Goal: Task Accomplishment & Management: Use online tool/utility

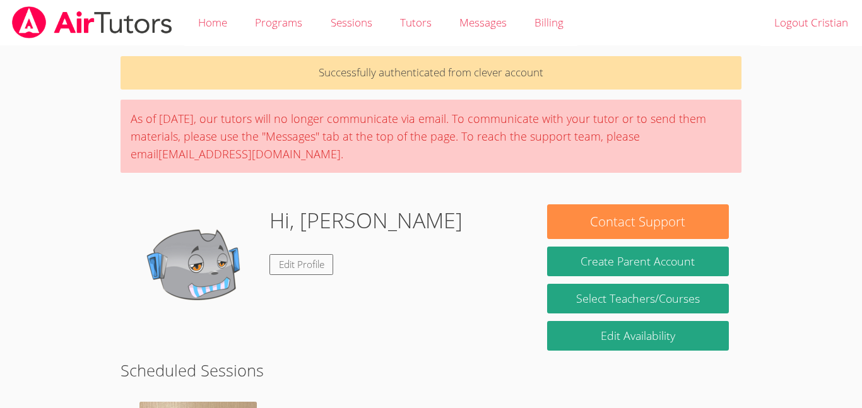
scroll to position [101, 0]
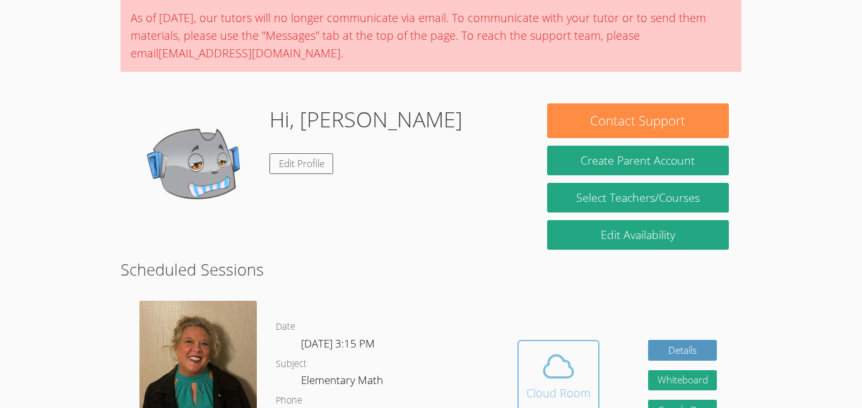
click at [578, 375] on span at bounding box center [558, 366] width 64 height 35
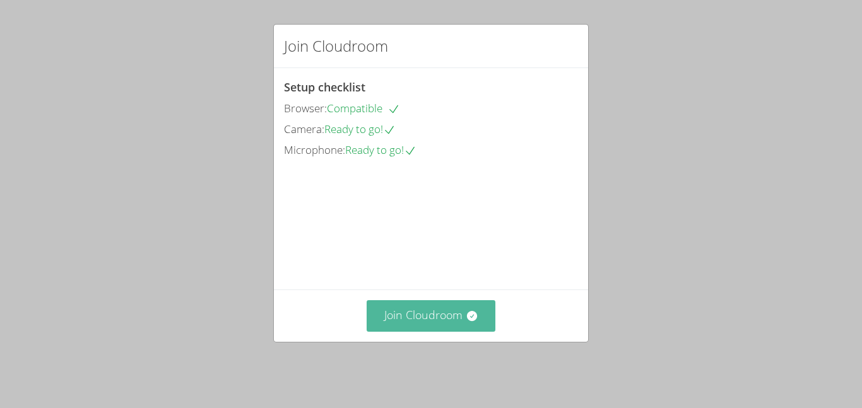
click at [428, 324] on button "Join Cloudroom" at bounding box center [430, 315] width 129 height 31
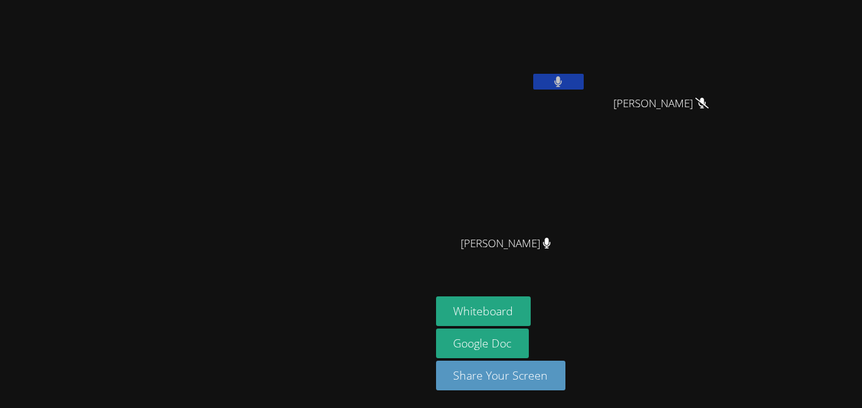
drag, startPoint x: 396, startPoint y: 231, endPoint x: 245, endPoint y: -76, distance: 342.2
click at [245, 0] on html "[PERSON_NAME] [PERSON_NAME] [PERSON_NAME] [PERSON_NAME] [PERSON_NAME] [PERSON_N…" at bounding box center [431, 204] width 862 height 408
click at [531, 312] on button "Whiteboard" at bounding box center [483, 311] width 95 height 30
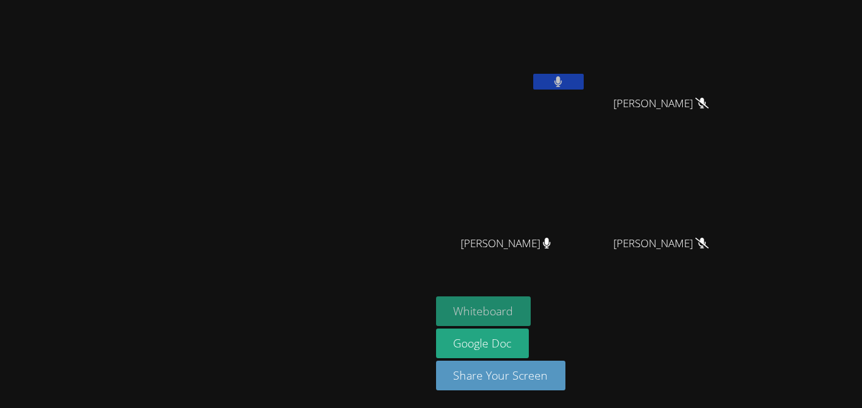
click at [531, 306] on button "Whiteboard" at bounding box center [483, 311] width 95 height 30
